Goal: Task Accomplishment & Management: Manage account settings

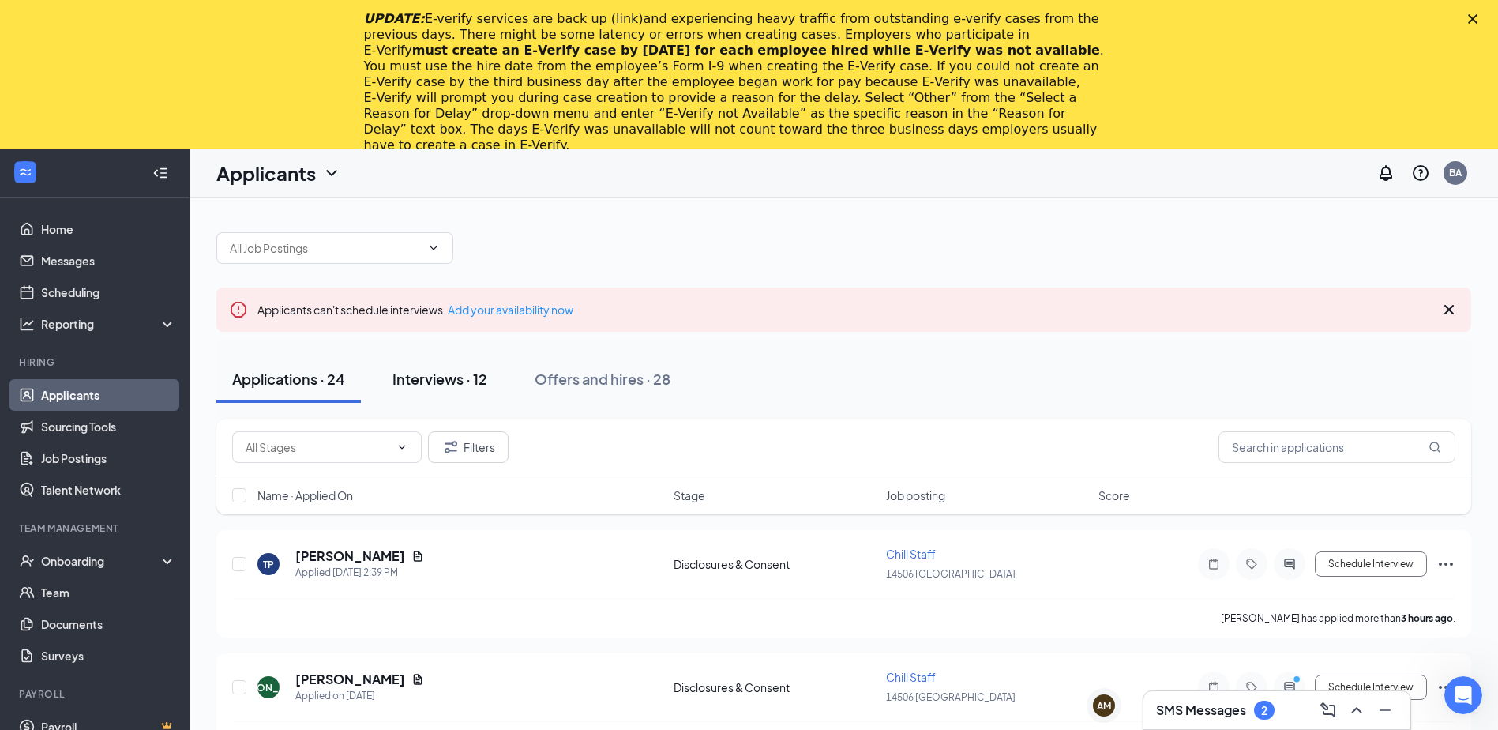
click at [461, 385] on div "Interviews · 12" at bounding box center [440, 379] width 95 height 20
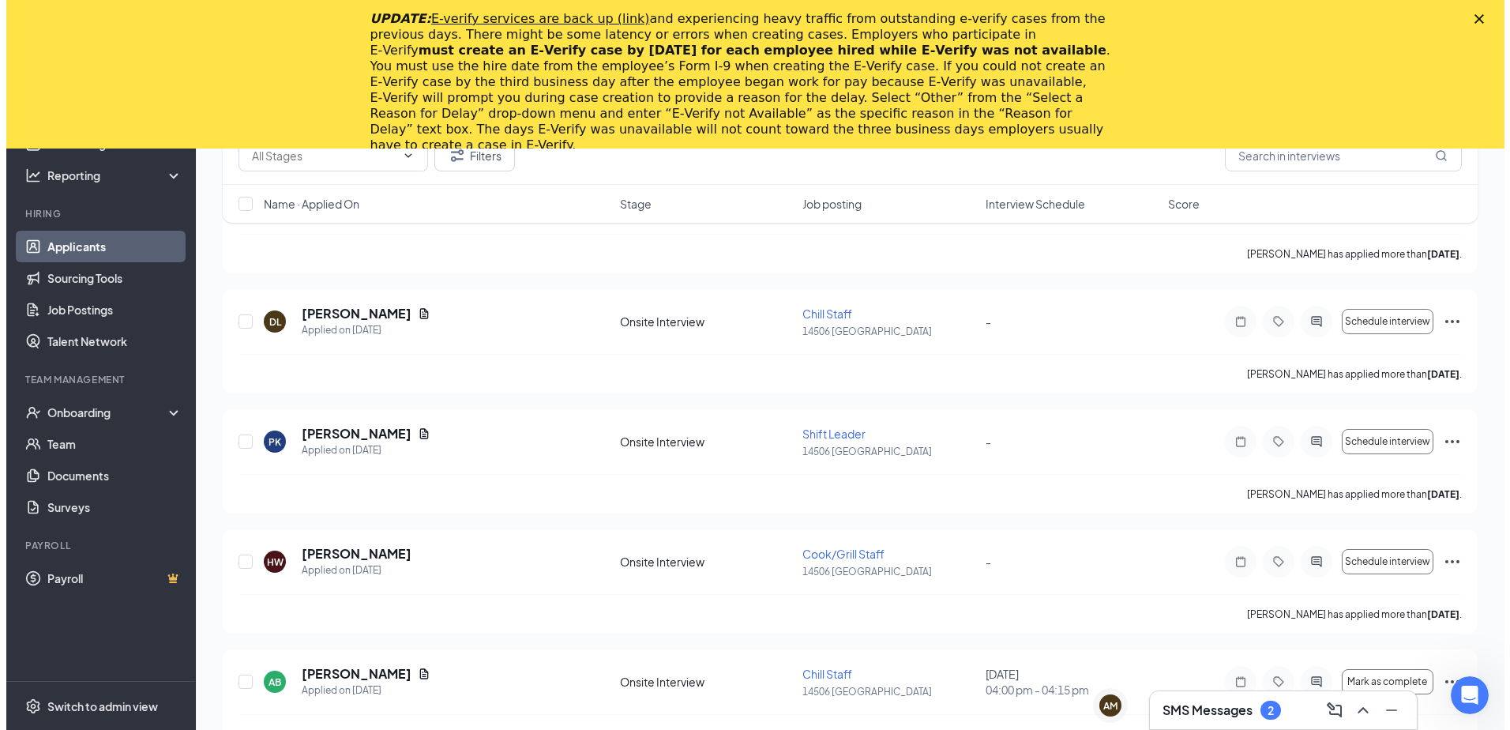
scroll to position [869, 0]
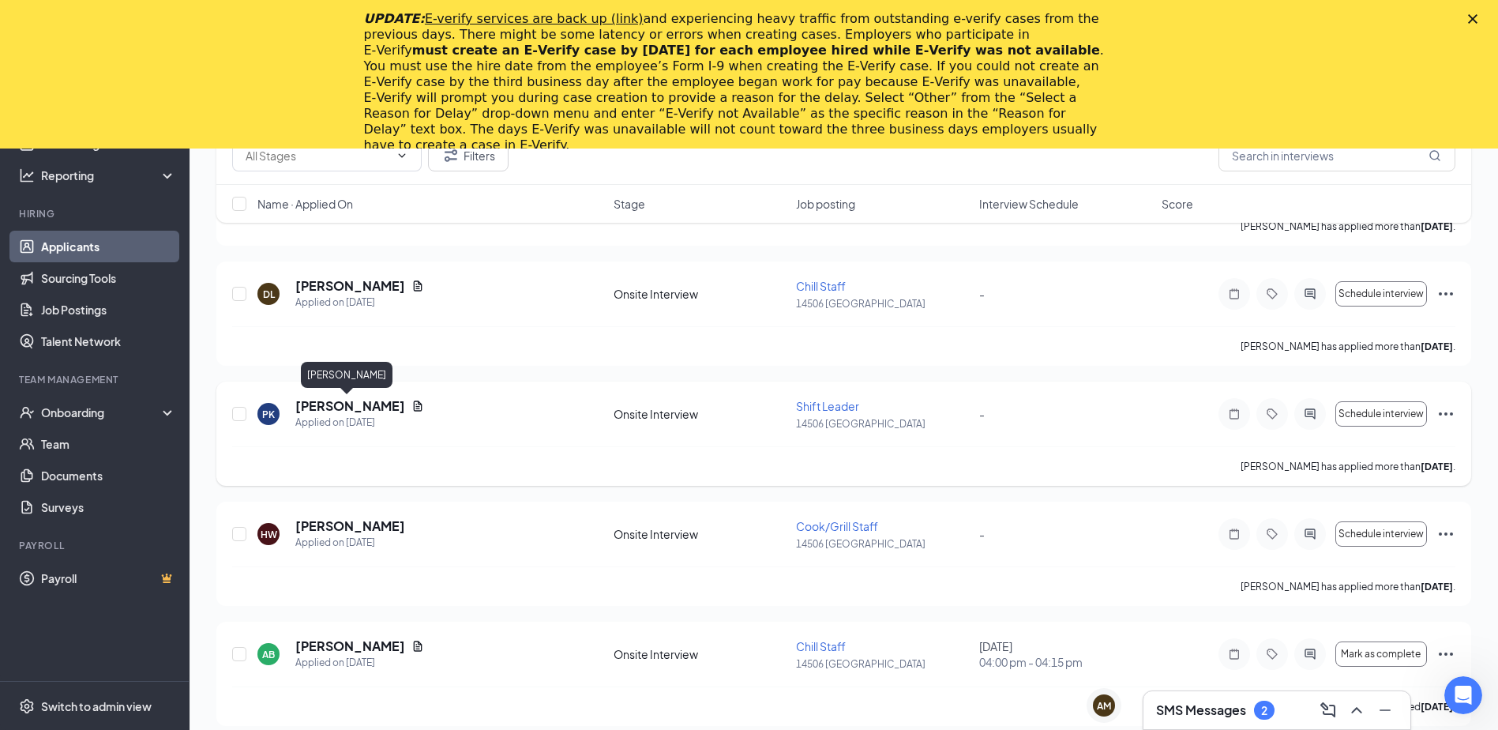
click at [319, 404] on h5 "[PERSON_NAME]" at bounding box center [350, 405] width 110 height 17
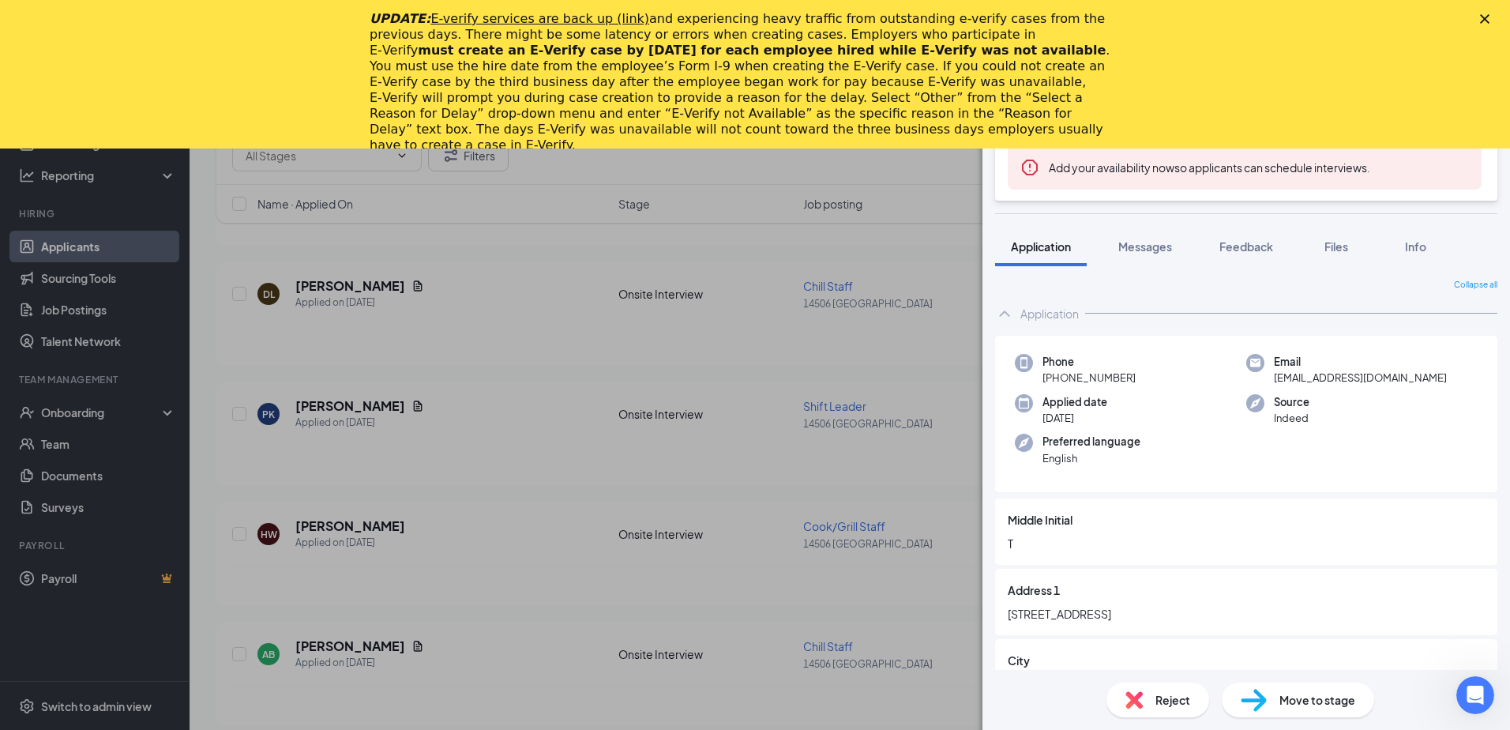
click at [1486, 21] on icon "Close" at bounding box center [1484, 18] width 9 height 9
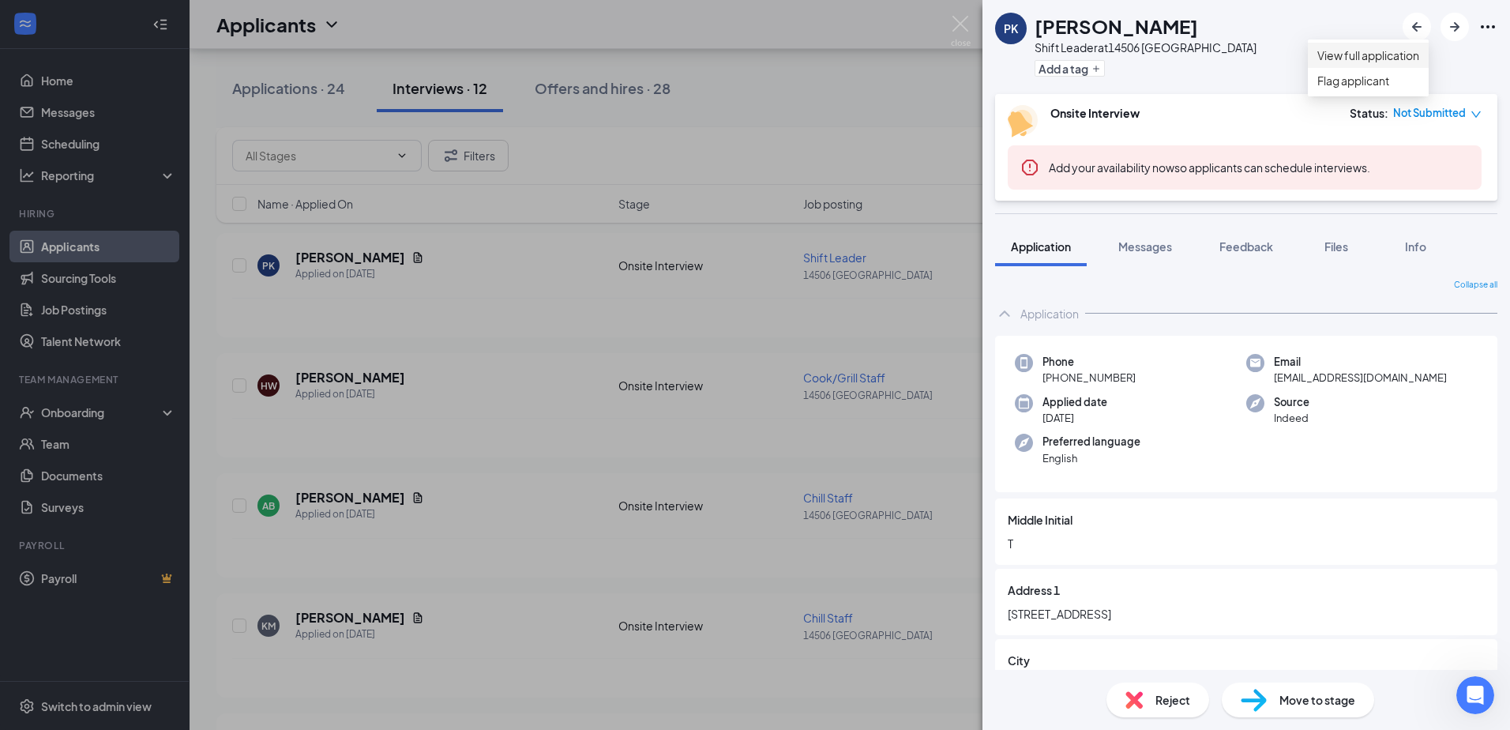
click at [1406, 64] on link "View full application" at bounding box center [1368, 55] width 102 height 17
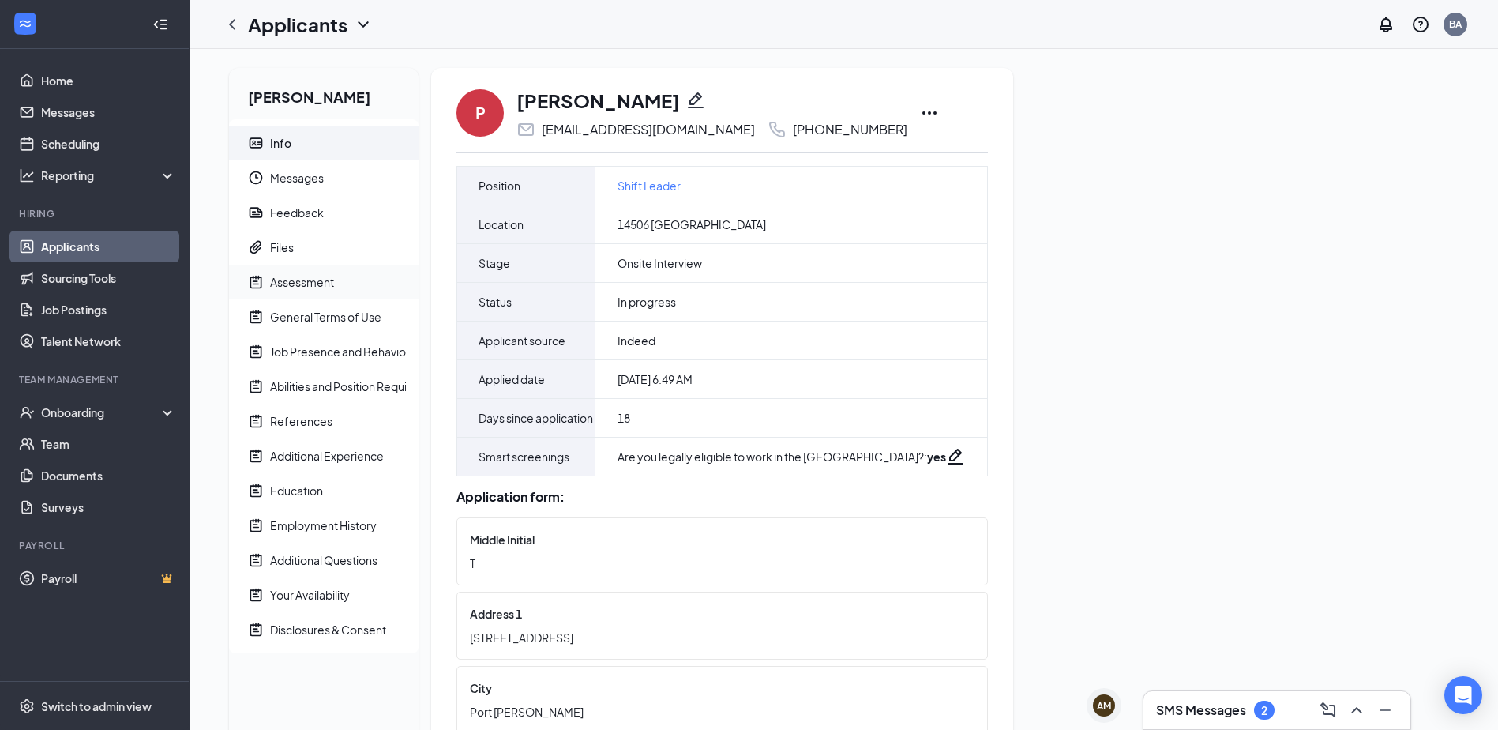
click at [311, 287] on div "Assessment" at bounding box center [302, 282] width 64 height 16
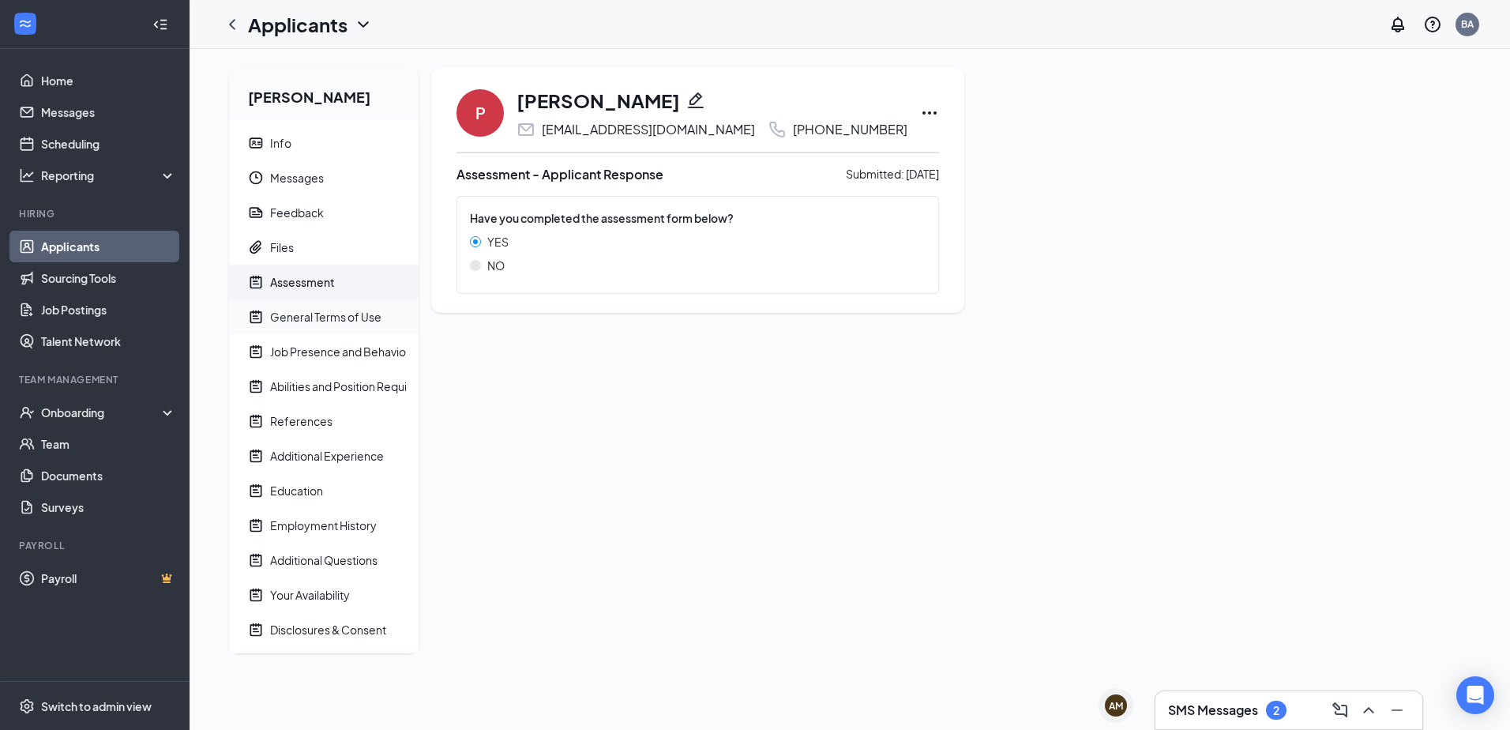
click at [309, 315] on div "General Terms of Use" at bounding box center [325, 317] width 111 height 16
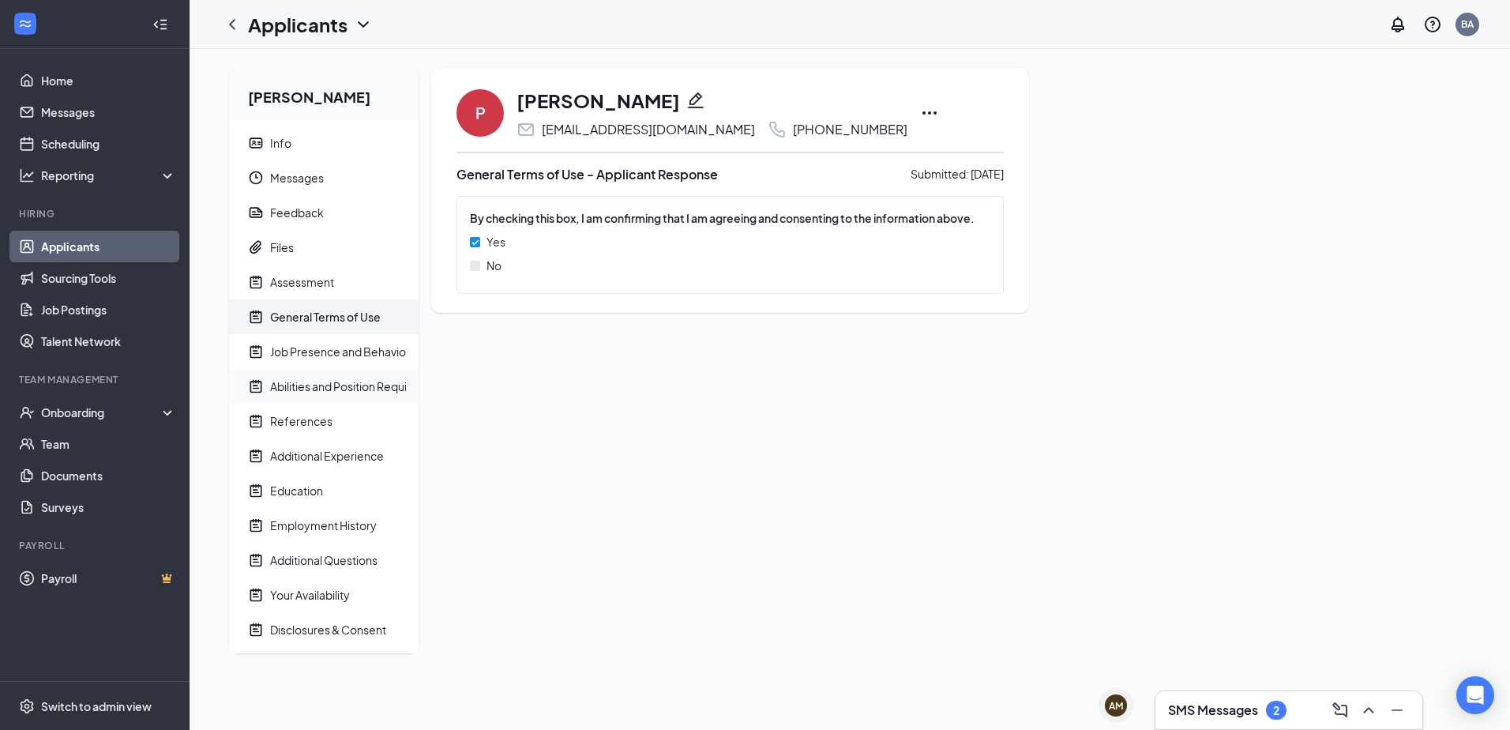
click at [303, 398] on span "Abilities and Position Requirements" at bounding box center [338, 386] width 136 height 35
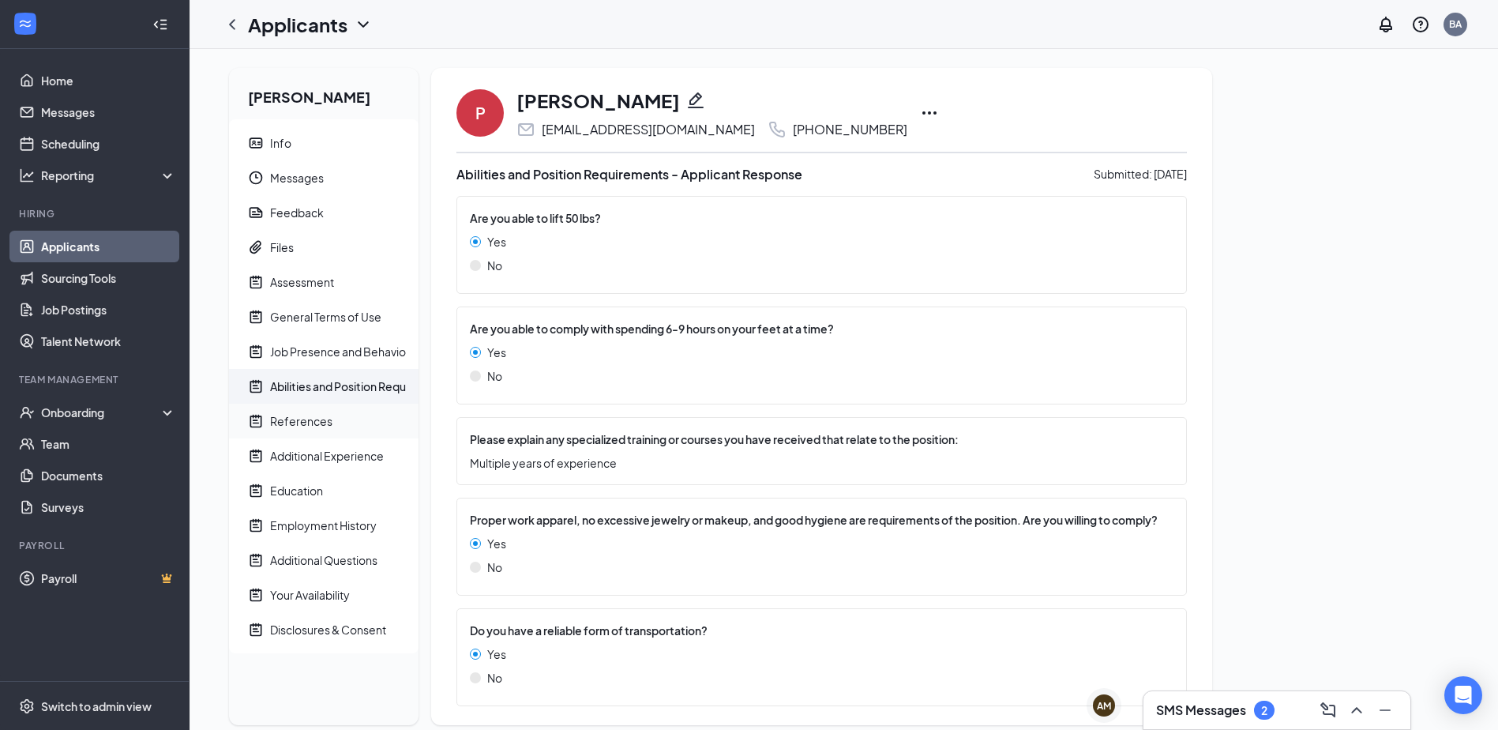
click at [299, 429] on span "References" at bounding box center [338, 421] width 136 height 35
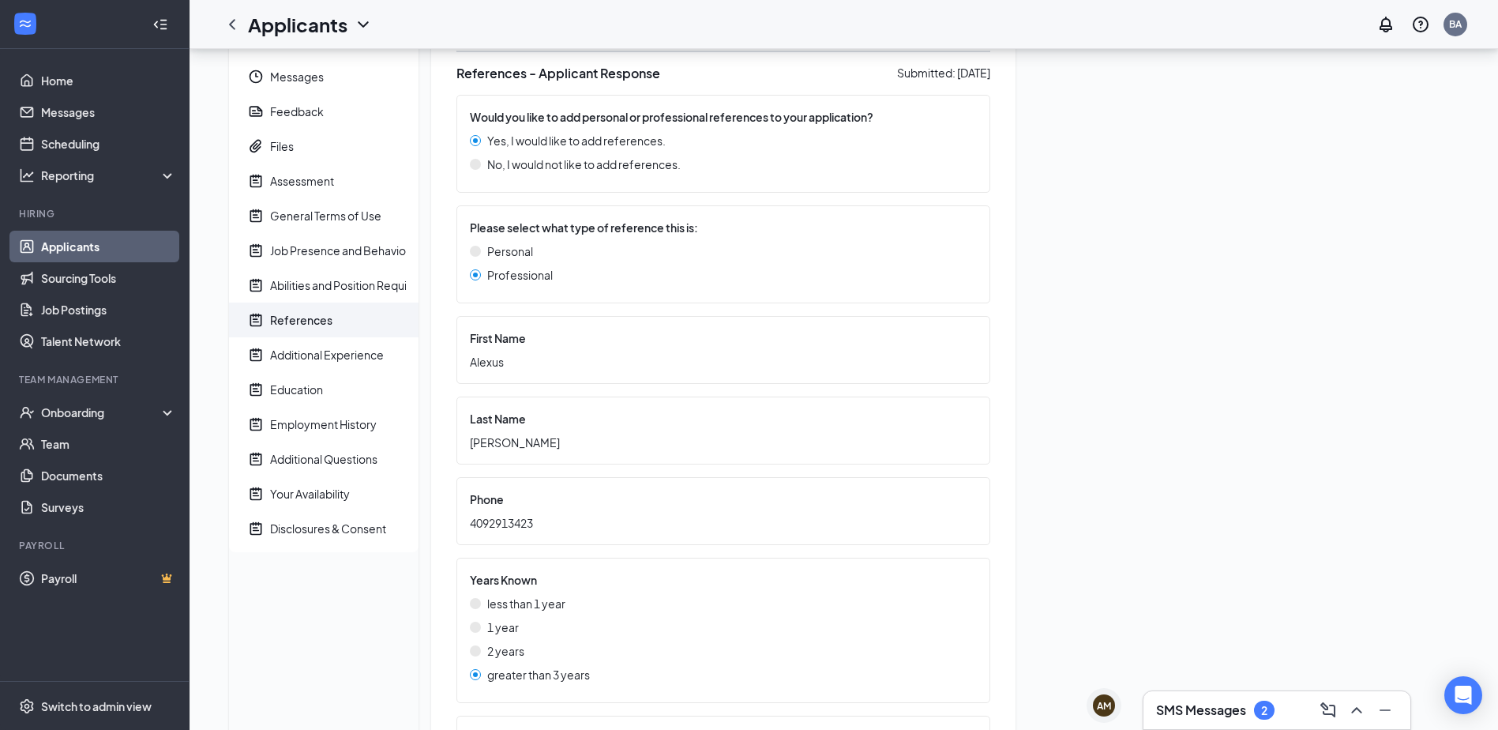
scroll to position [79, 0]
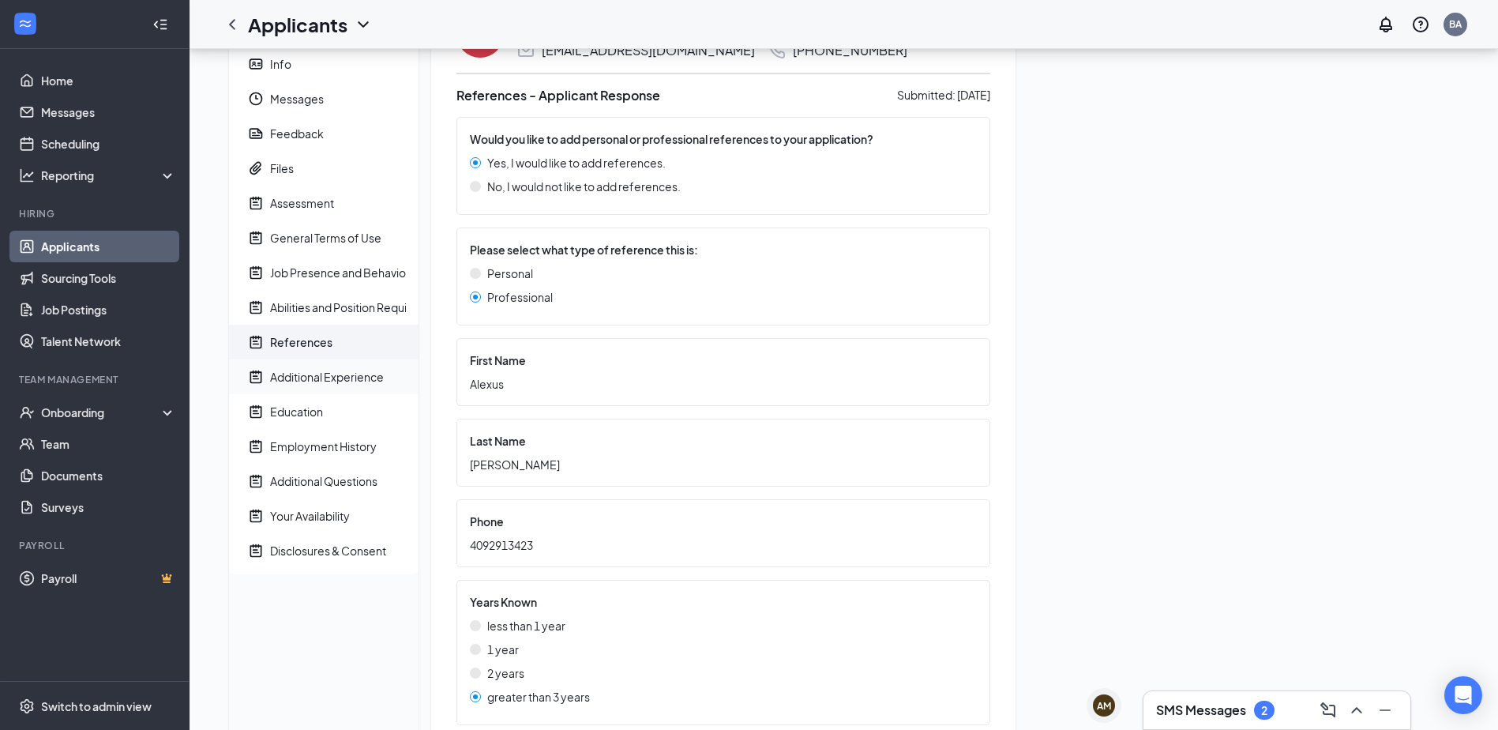
click at [305, 374] on div "Additional Experience" at bounding box center [327, 377] width 114 height 16
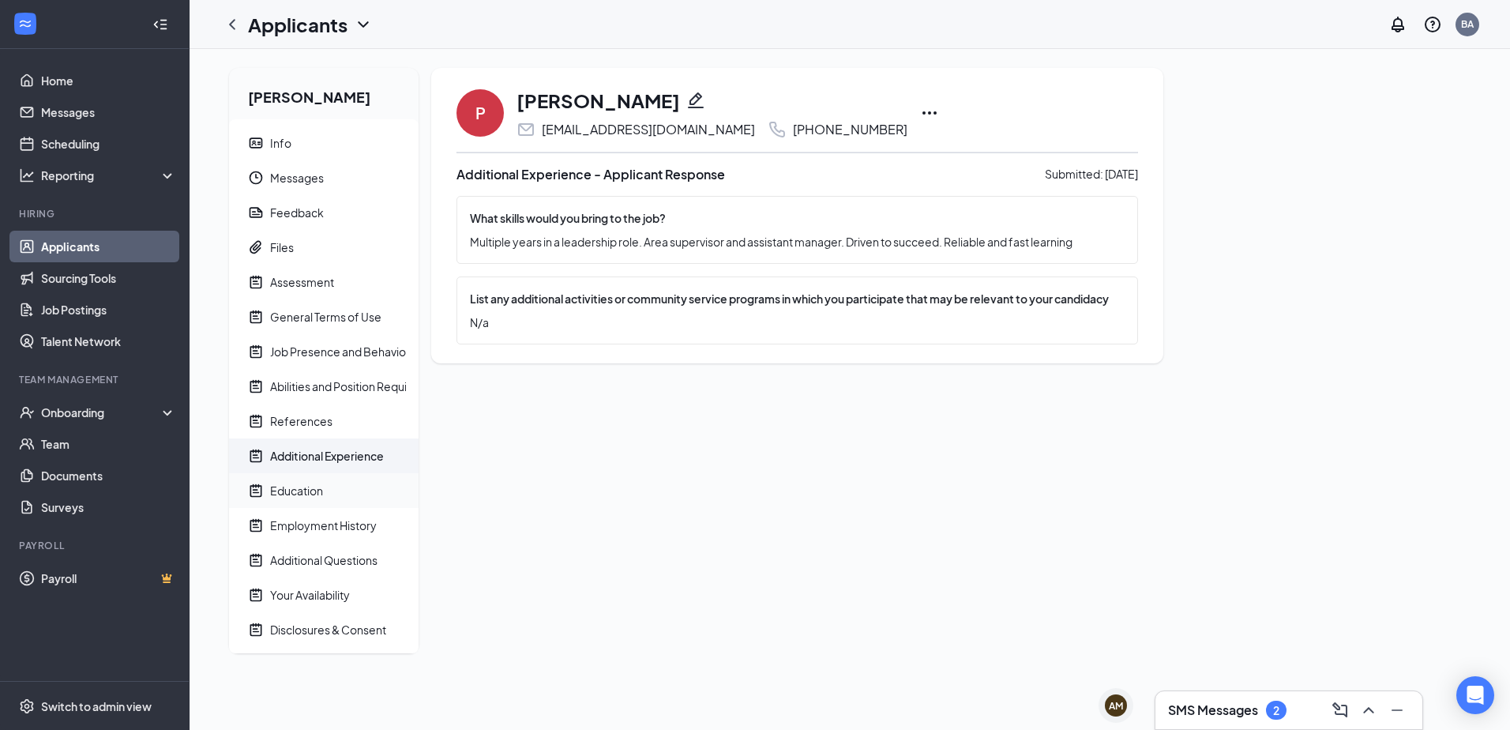
click at [322, 490] on div "Education" at bounding box center [296, 491] width 53 height 16
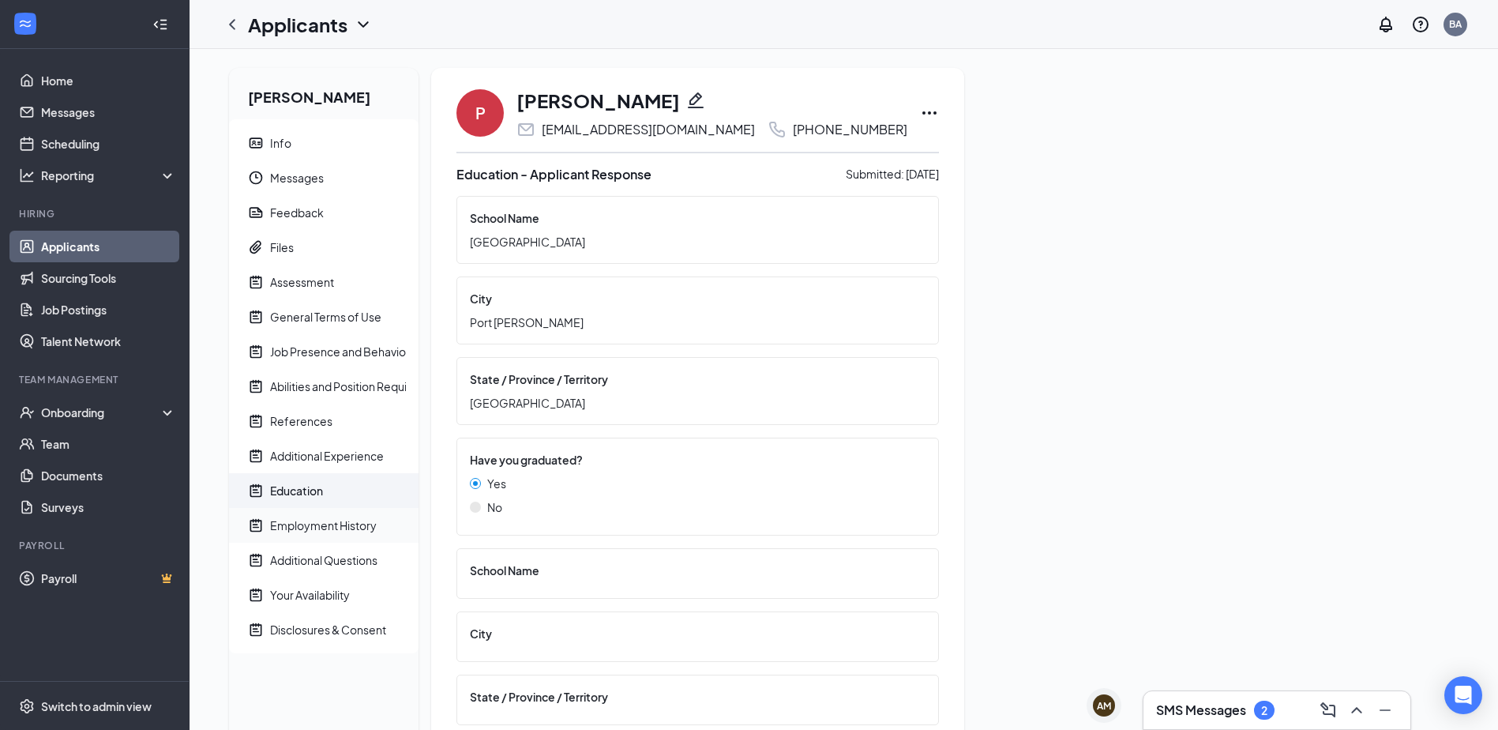
click at [299, 524] on div "Employment History" at bounding box center [323, 525] width 107 height 16
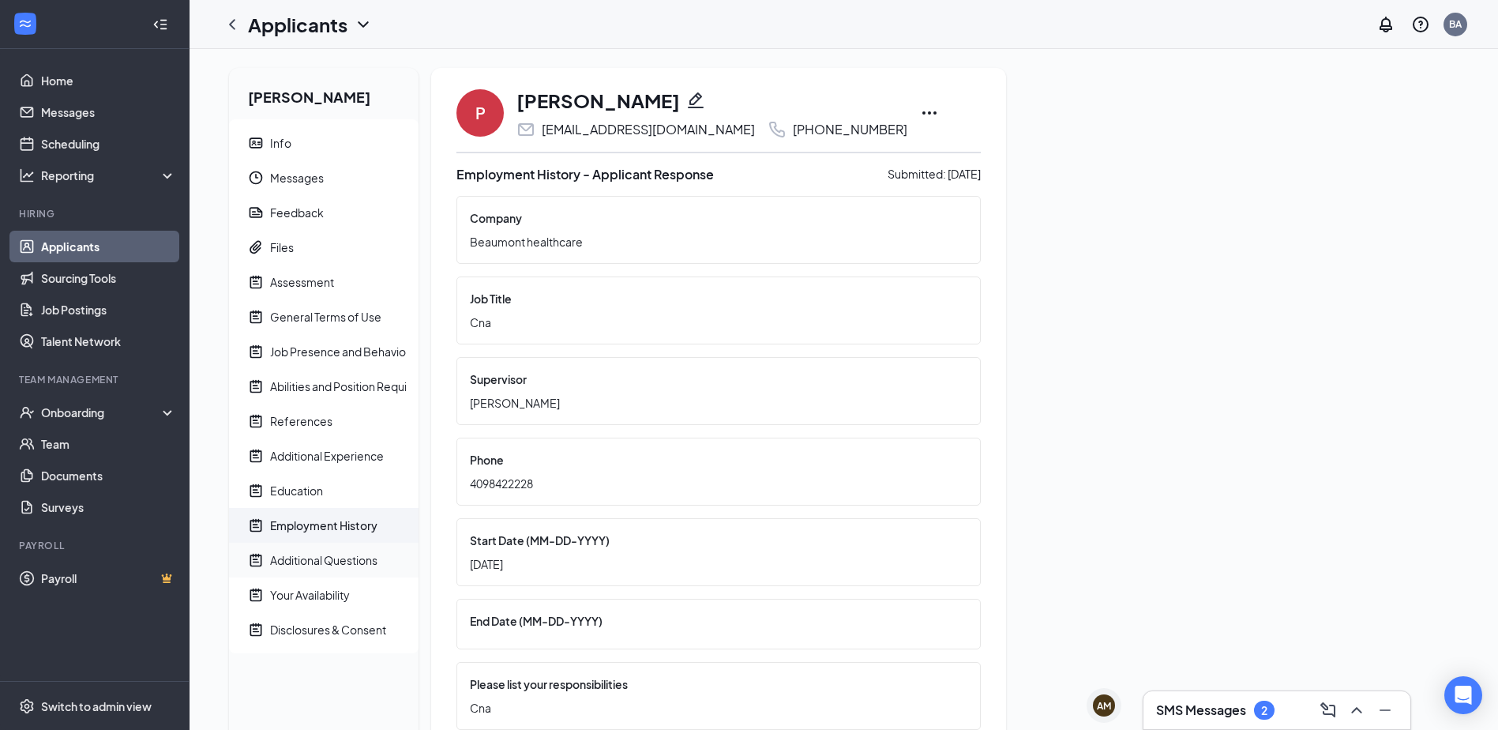
click at [299, 563] on div "Additional Questions" at bounding box center [323, 560] width 107 height 16
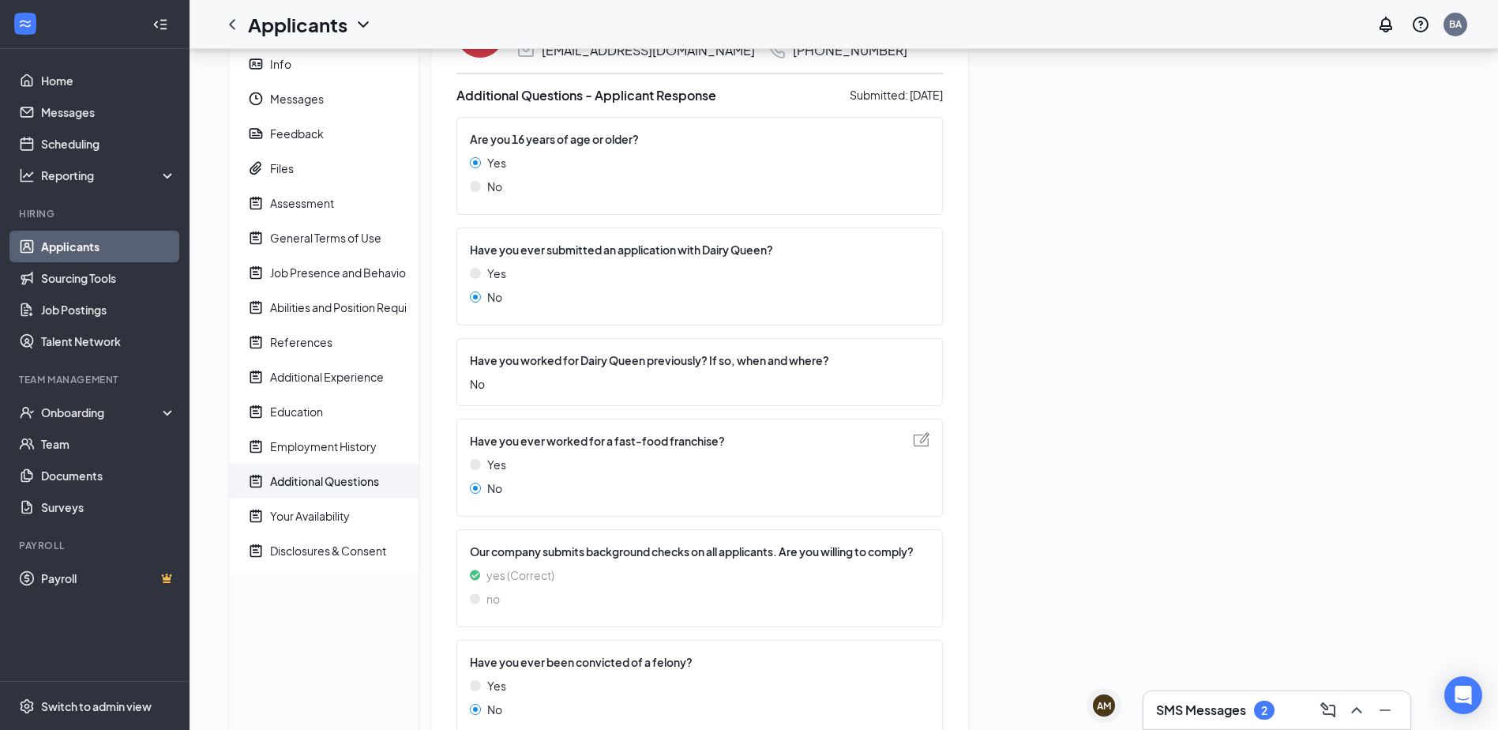
scroll to position [137, 0]
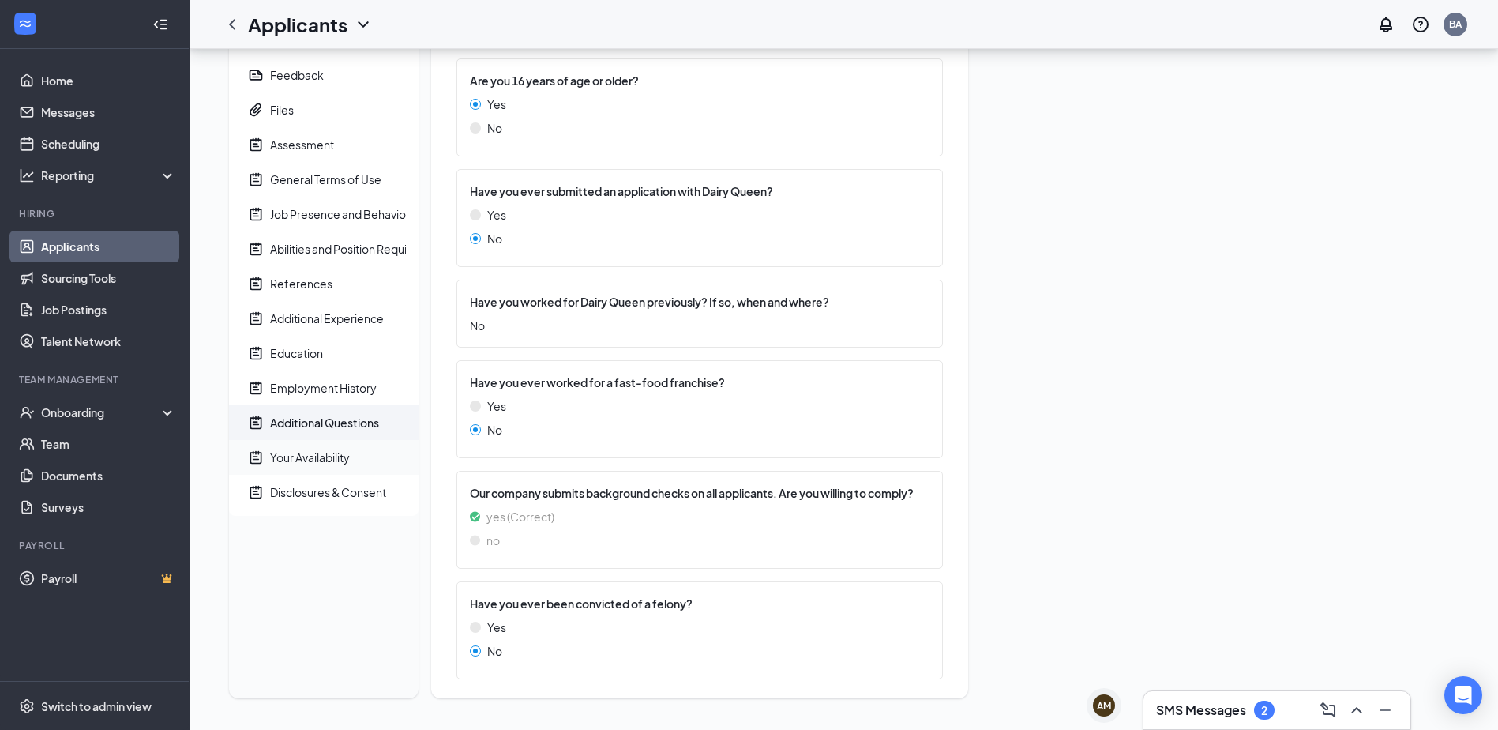
click at [321, 460] on div "Your Availability" at bounding box center [310, 457] width 80 height 16
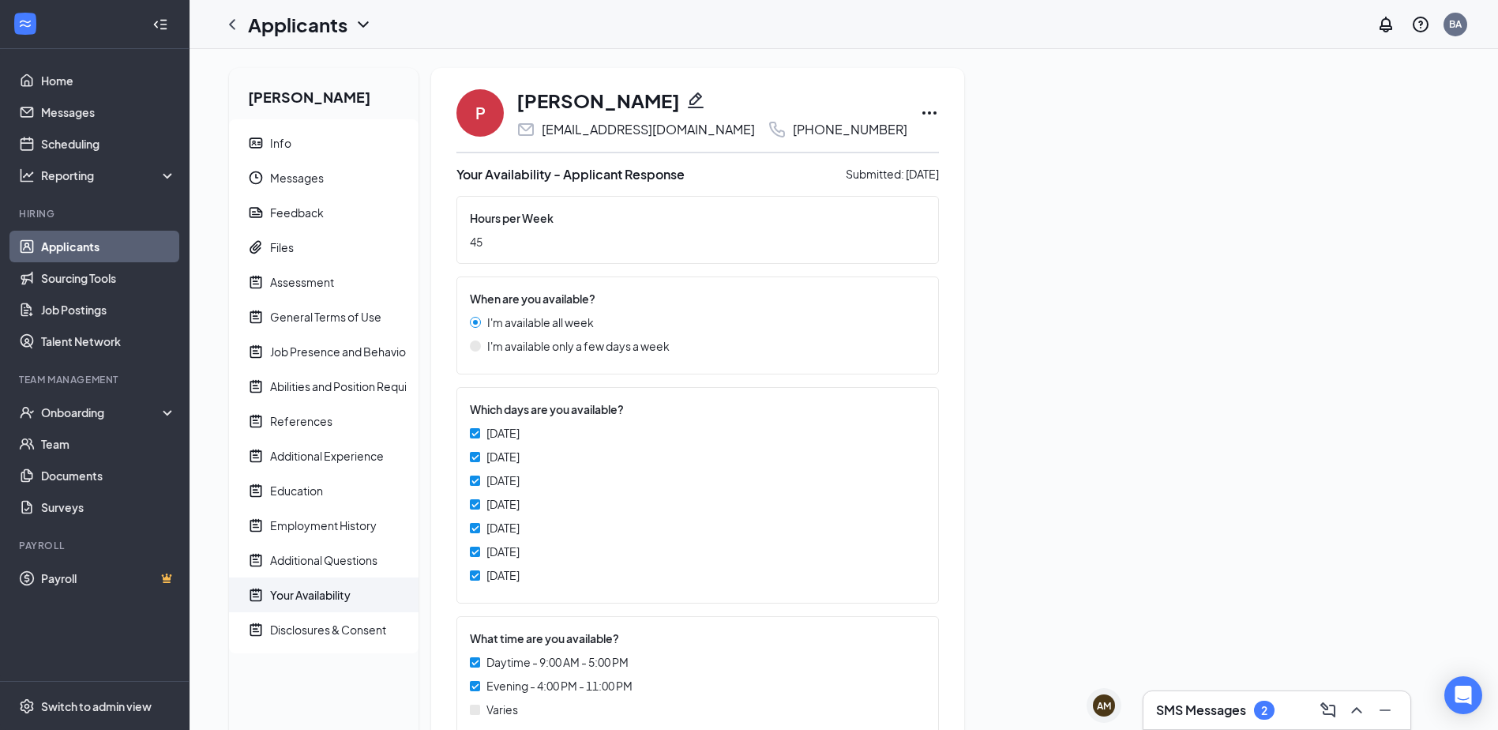
click at [91, 246] on link "Applicants" at bounding box center [108, 247] width 135 height 32
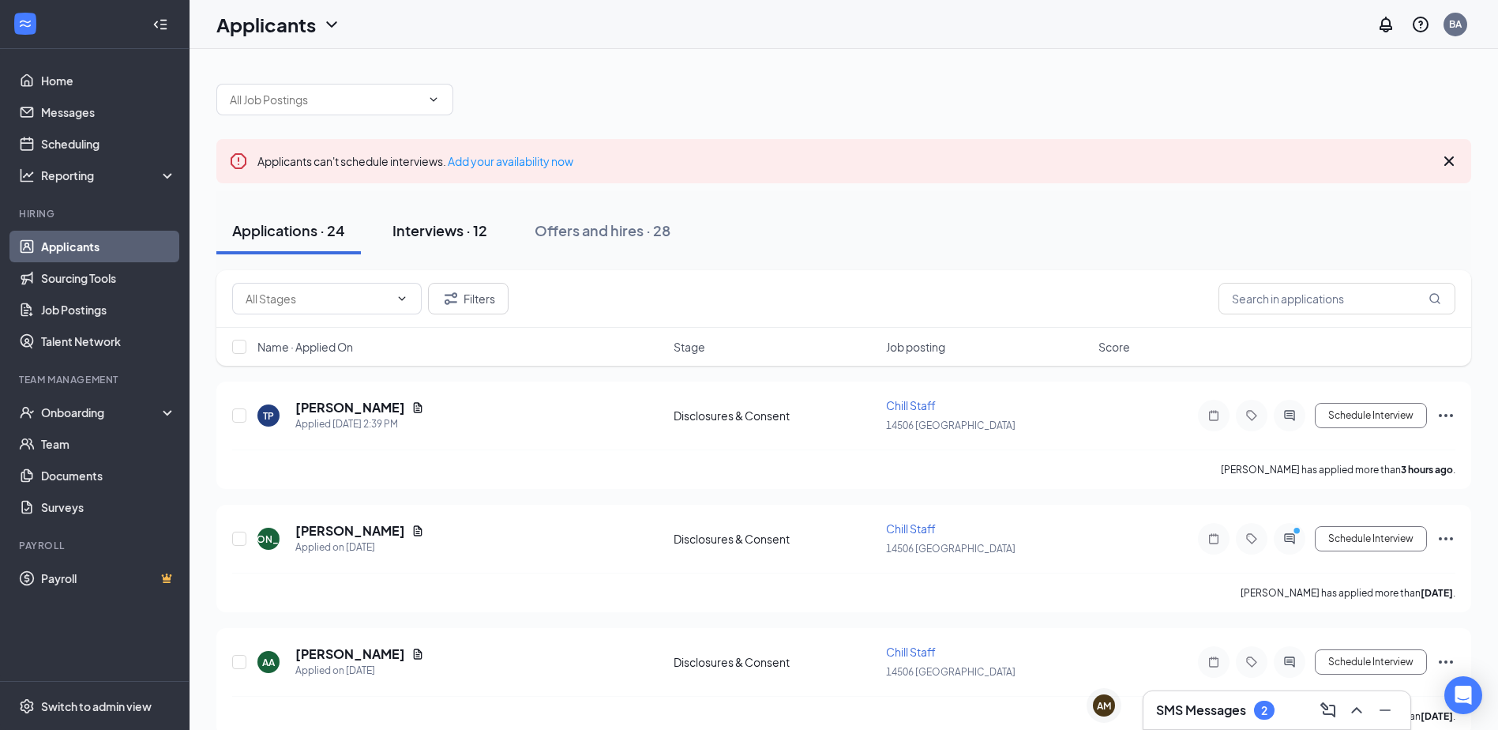
click at [471, 230] on div "Interviews · 12" at bounding box center [440, 230] width 95 height 20
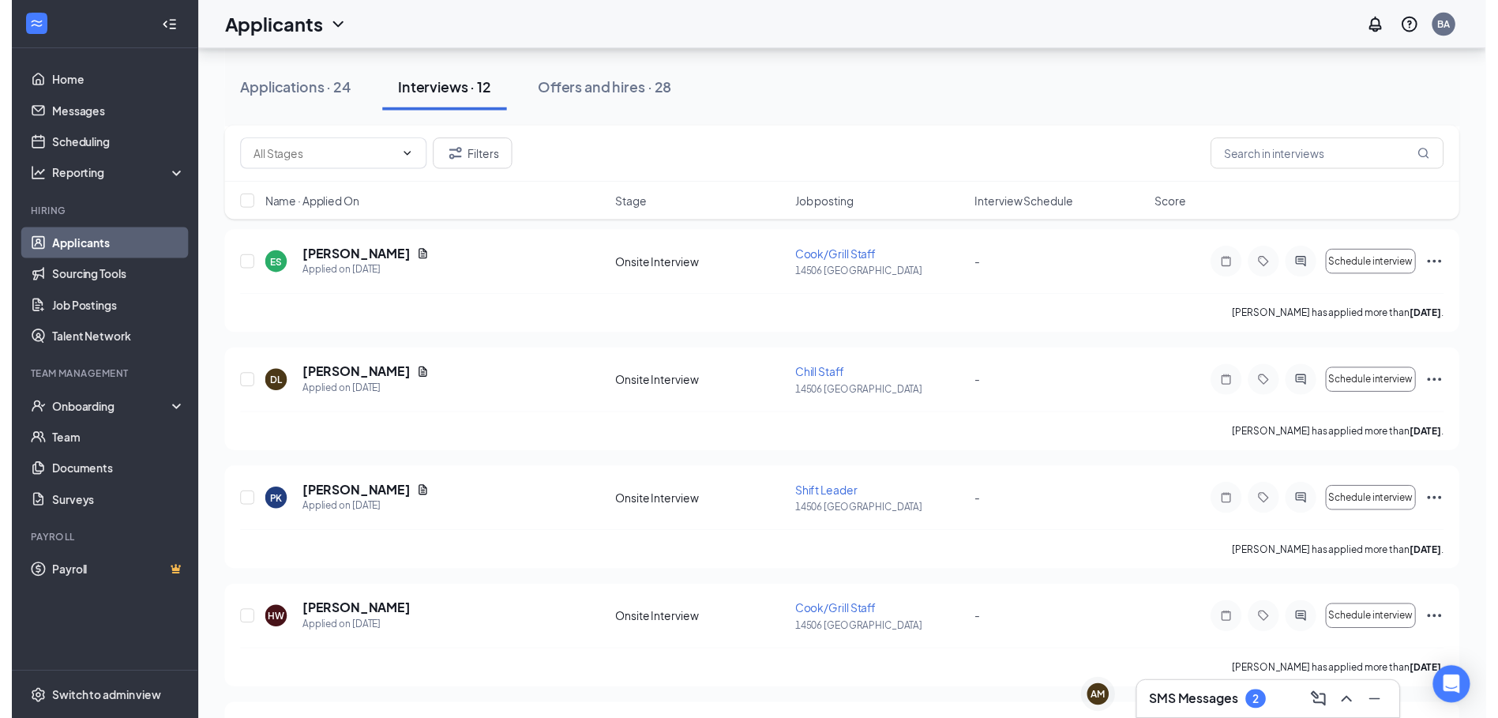
scroll to position [618, 0]
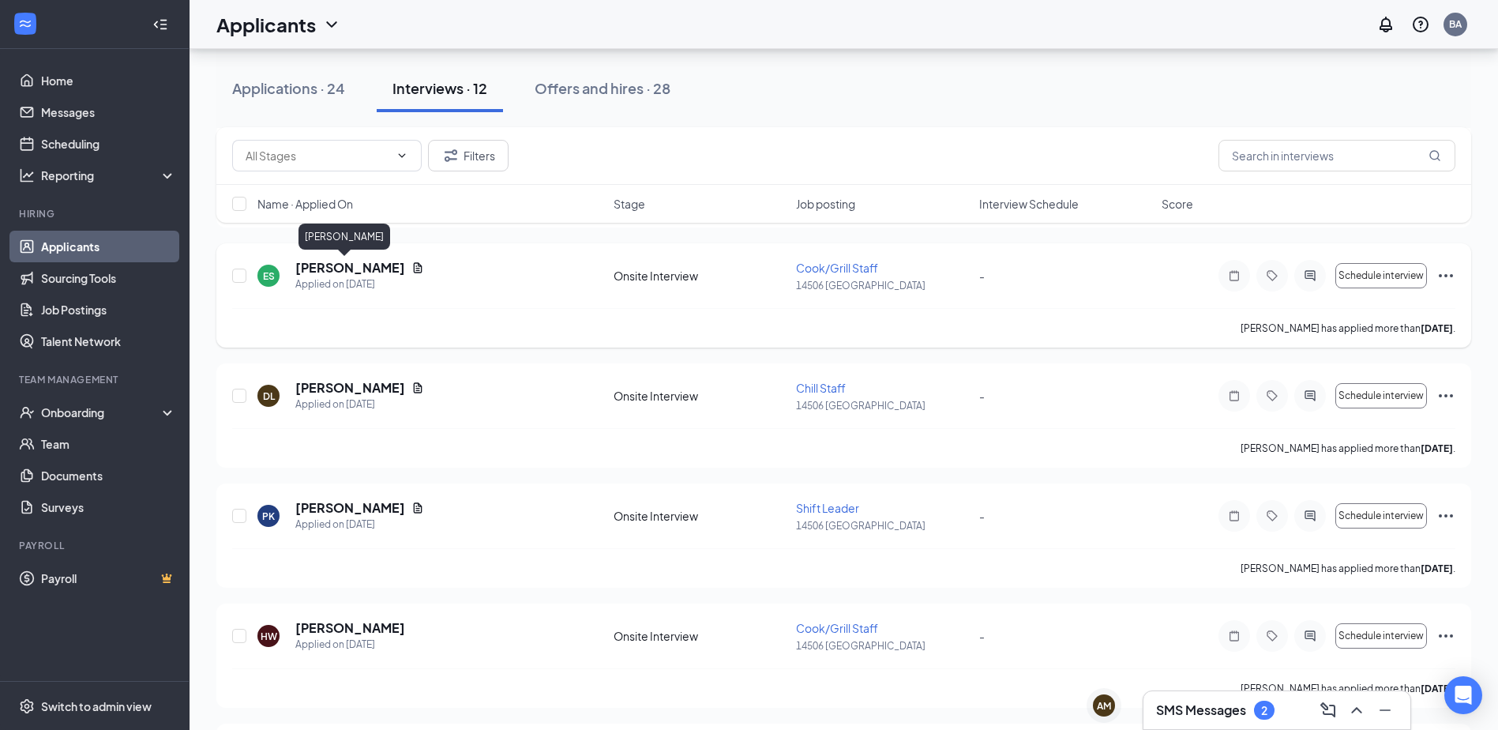
click at [321, 269] on h5 "[PERSON_NAME]" at bounding box center [350, 267] width 110 height 17
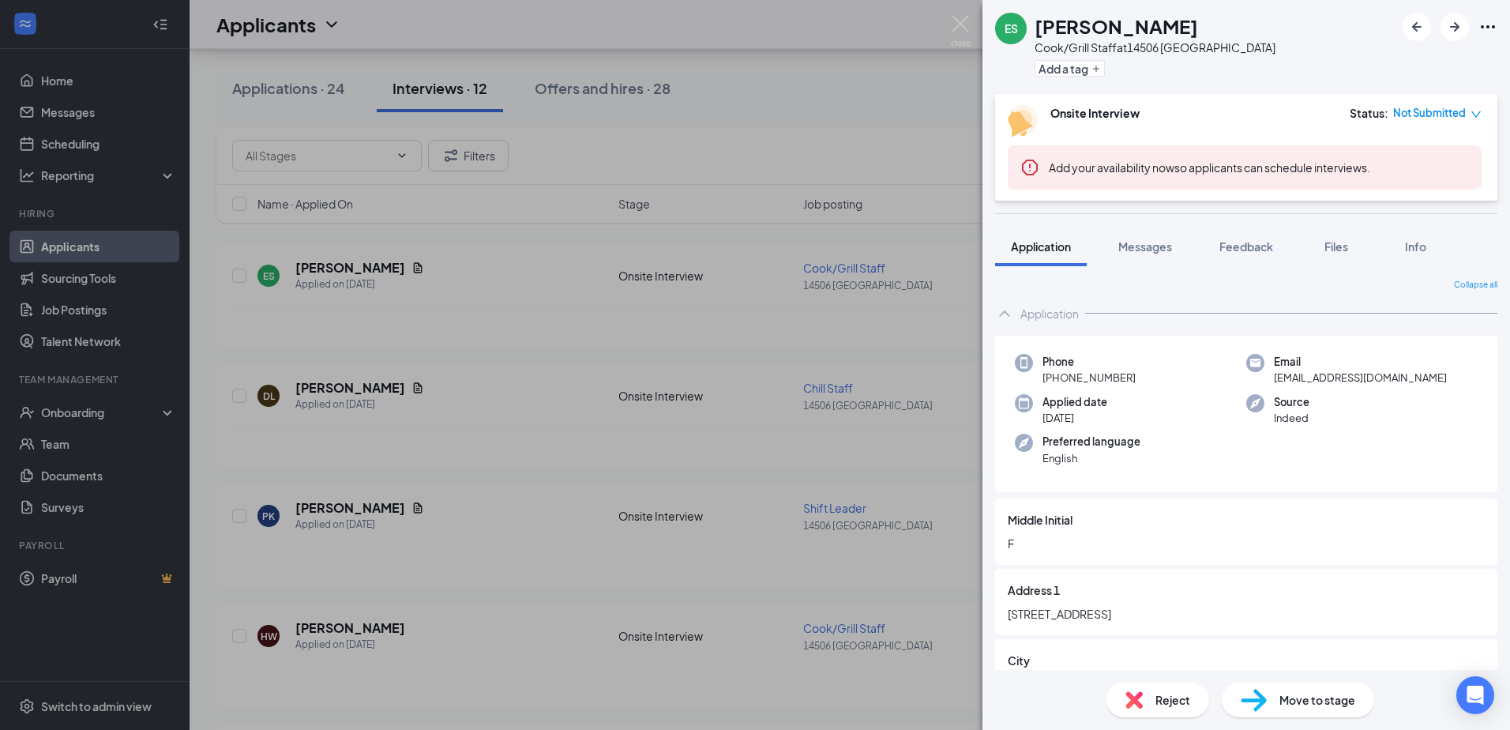
click at [487, 261] on div "ES [PERSON_NAME] [PERSON_NAME]/Grill Staff at 14506 [GEOGRAPHIC_DATA] Add a tag…" at bounding box center [755, 365] width 1510 height 730
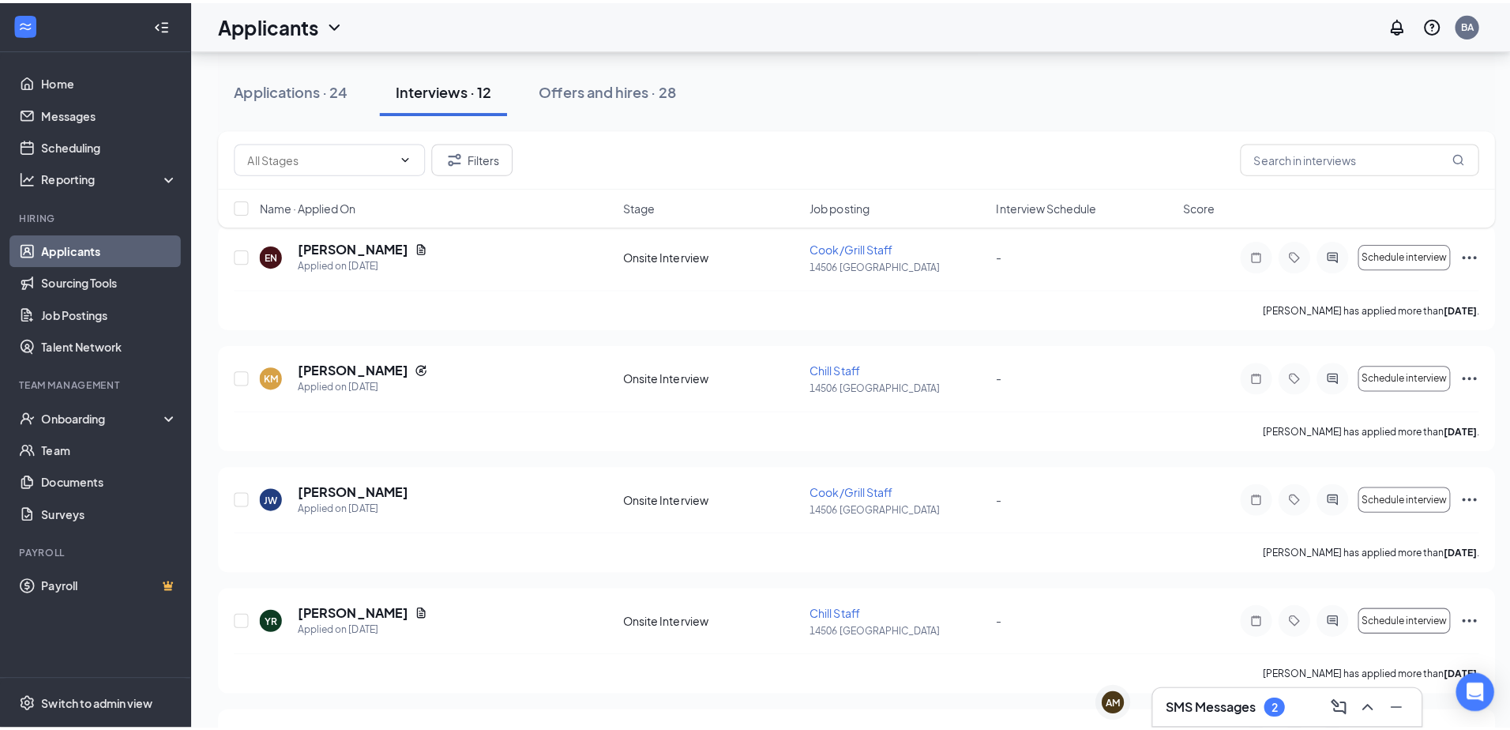
scroll to position [160, 0]
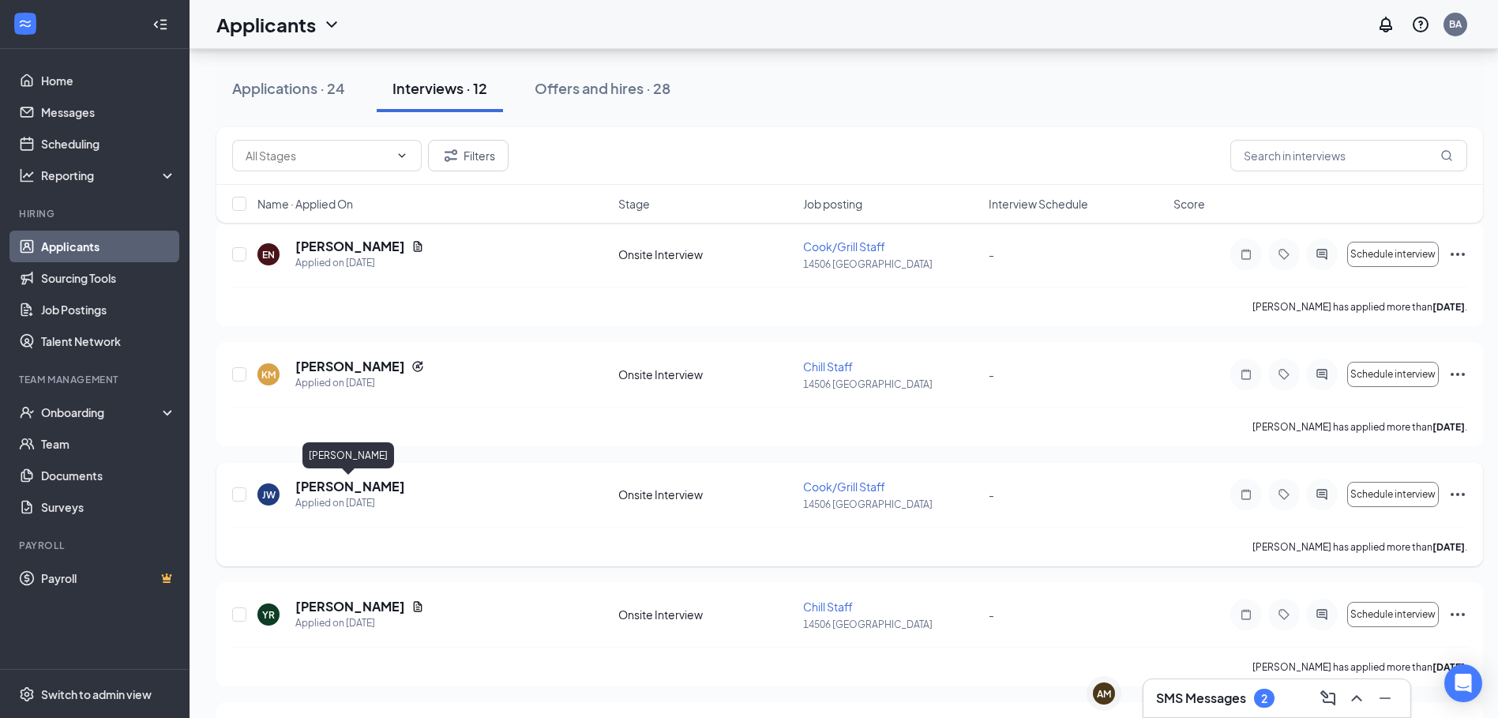
click at [375, 479] on h5 "[PERSON_NAME]" at bounding box center [350, 486] width 110 height 17
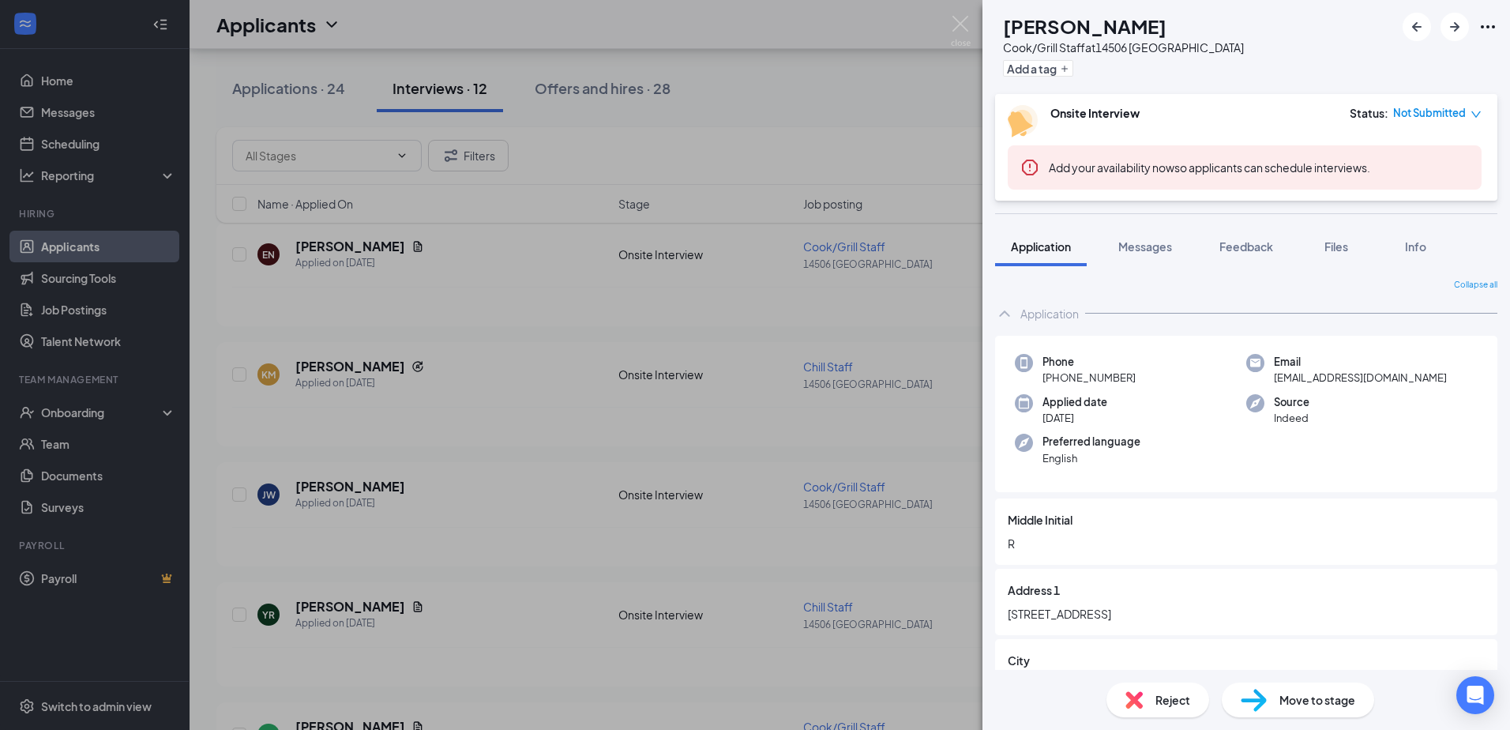
click at [923, 165] on div "[PERSON_NAME] [PERSON_NAME]/Grill Staff at 14506 [GEOGRAPHIC_DATA] Add a tag On…" at bounding box center [755, 365] width 1510 height 730
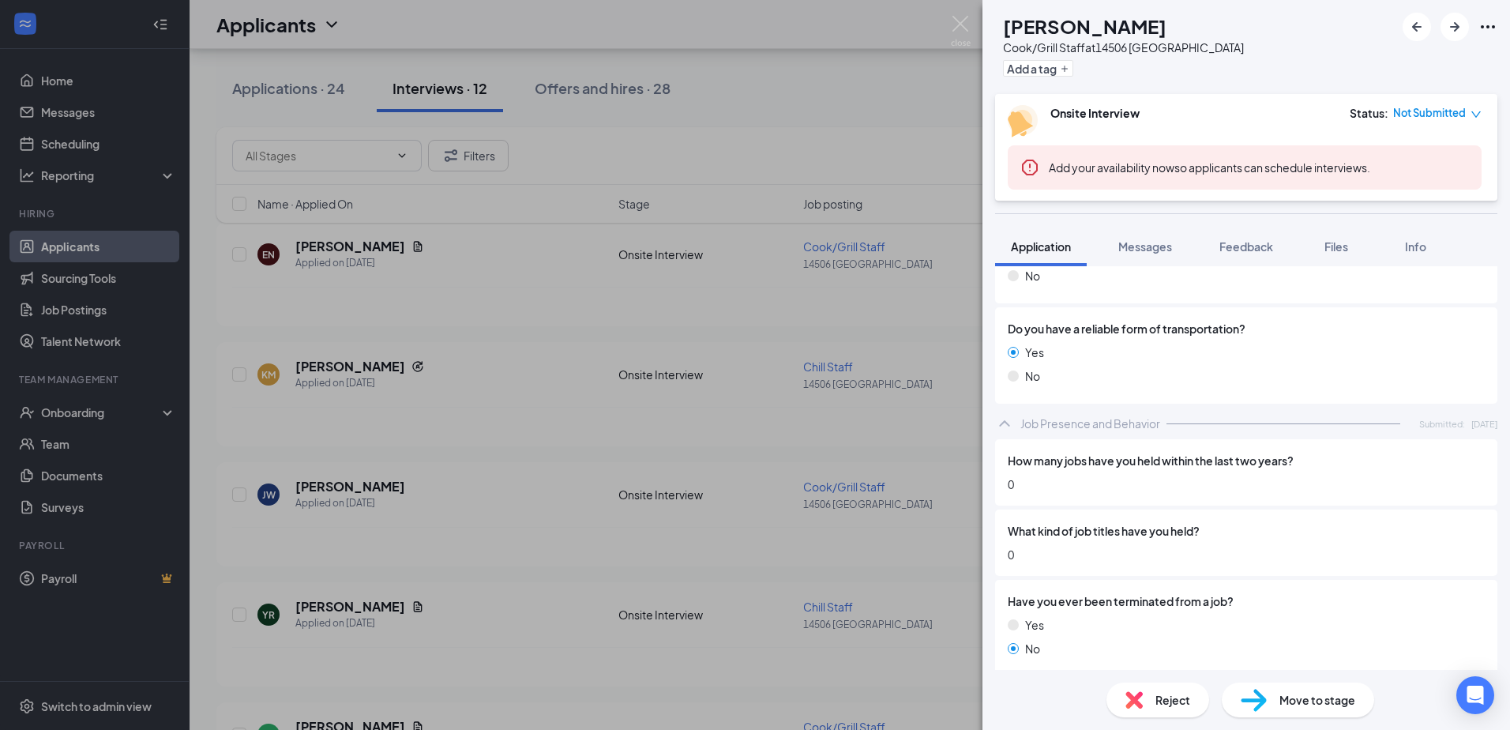
scroll to position [4830, 0]
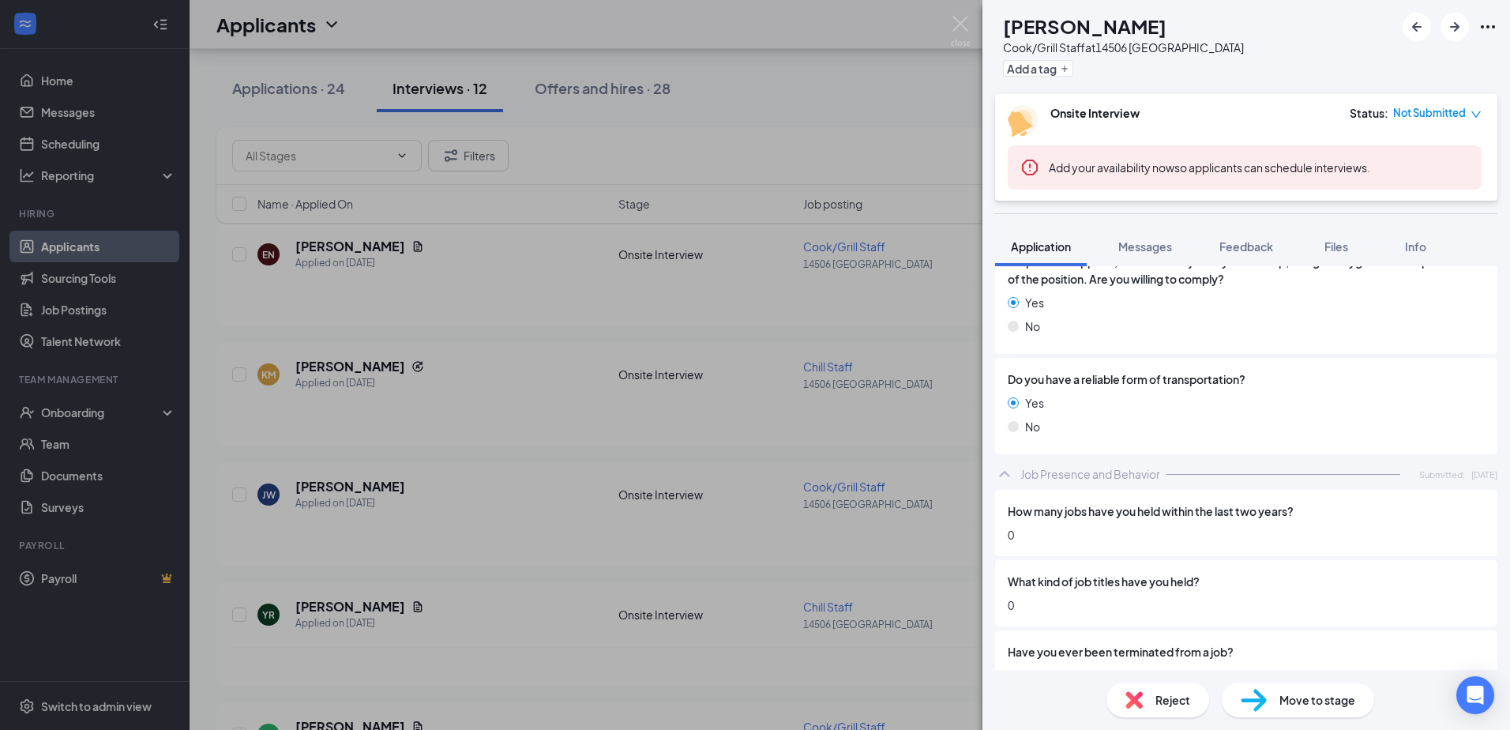
click at [960, 558] on div "[PERSON_NAME] [PERSON_NAME]/Grill Staff at 14506 [GEOGRAPHIC_DATA] Add a tag On…" at bounding box center [755, 365] width 1510 height 730
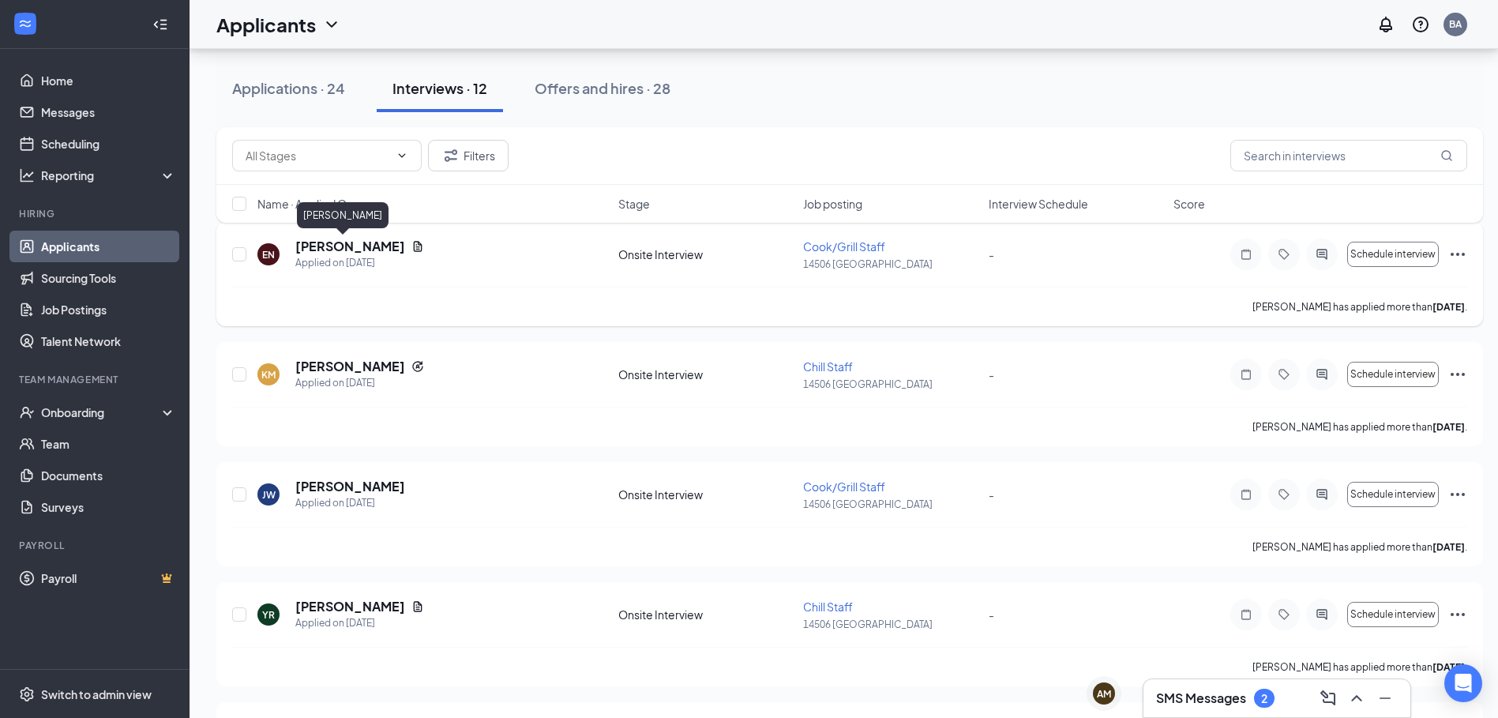
click at [327, 250] on h5 "[PERSON_NAME]" at bounding box center [350, 246] width 110 height 17
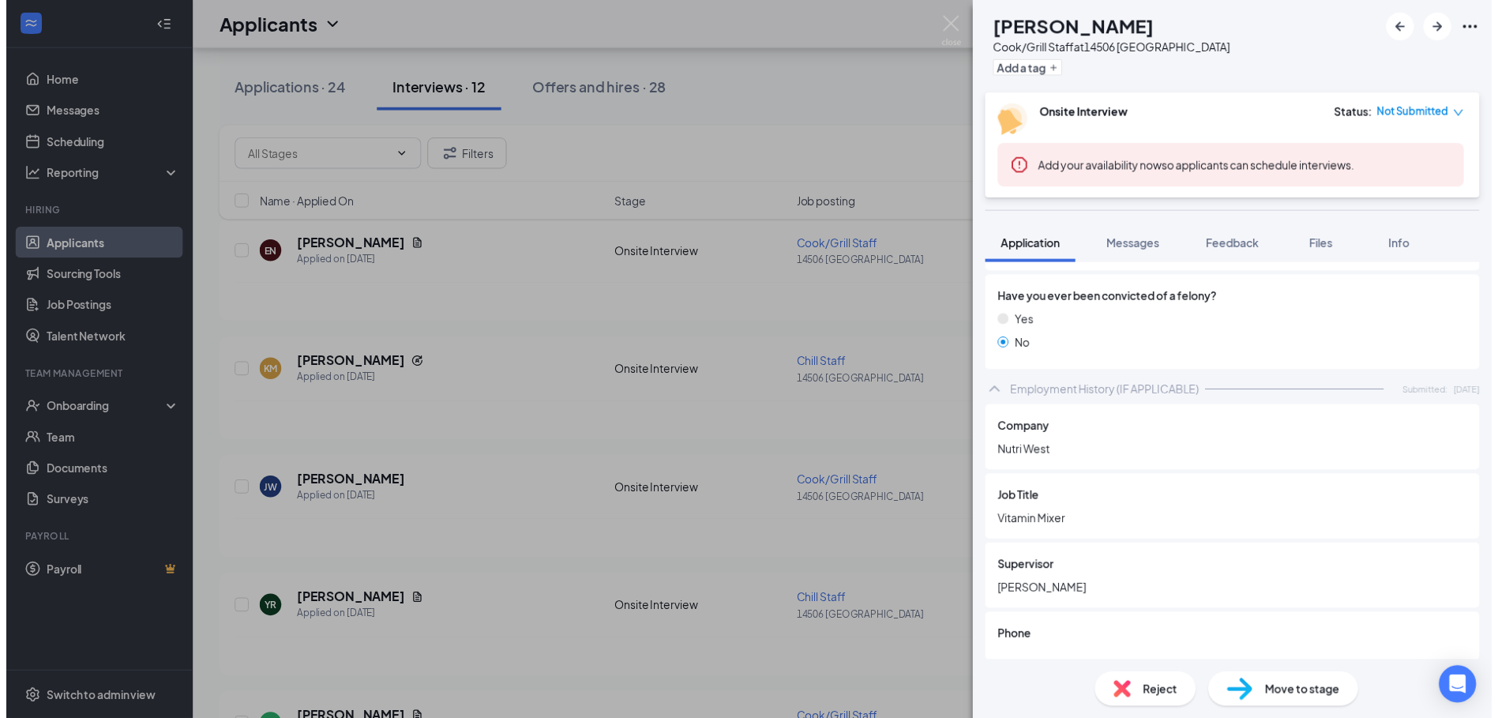
scroll to position [2212, 0]
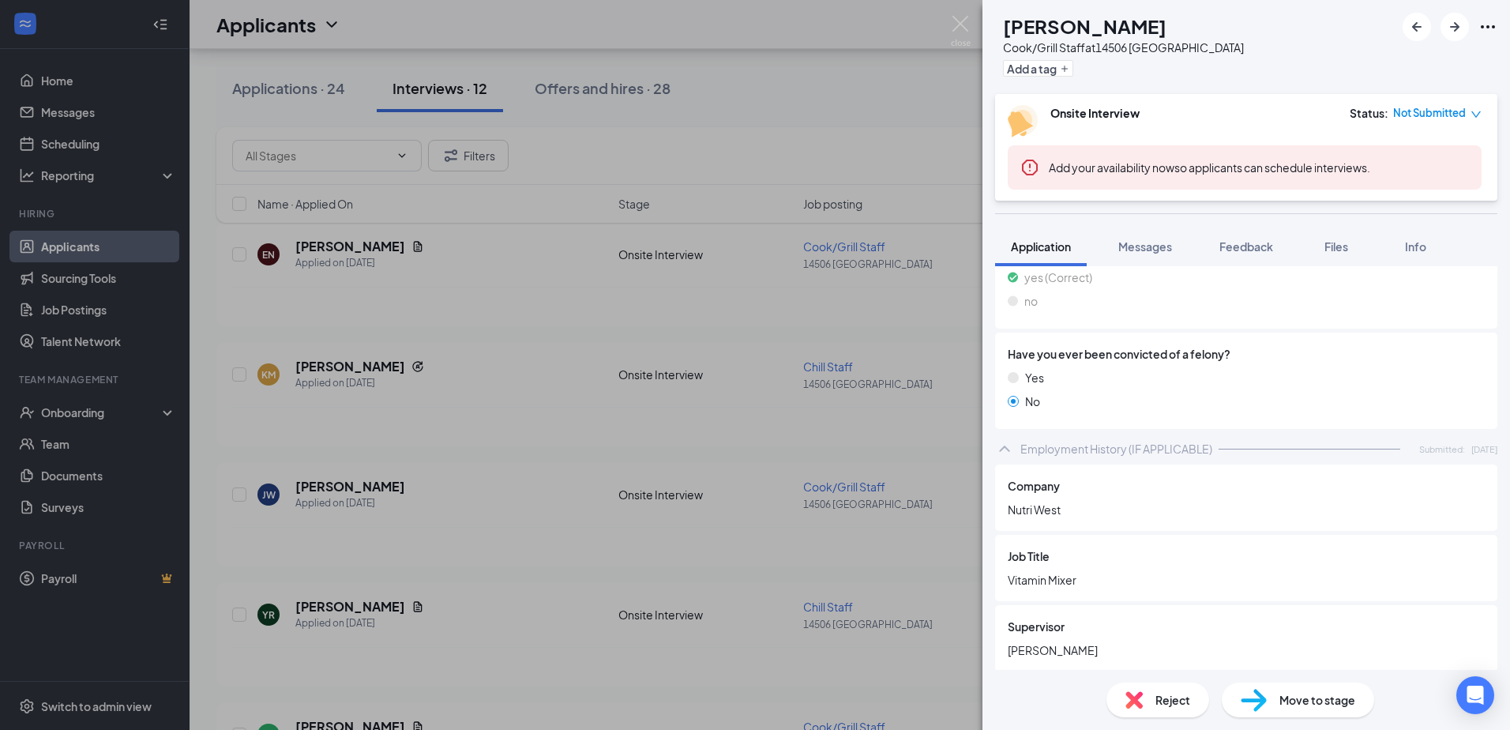
click at [808, 70] on div "EN [PERSON_NAME]/Grill Staff at [STREET_ADDRESS] Add a tag Onsite Interview Sta…" at bounding box center [755, 365] width 1510 height 730
